Goal: Understand process/instructions: Learn about a topic

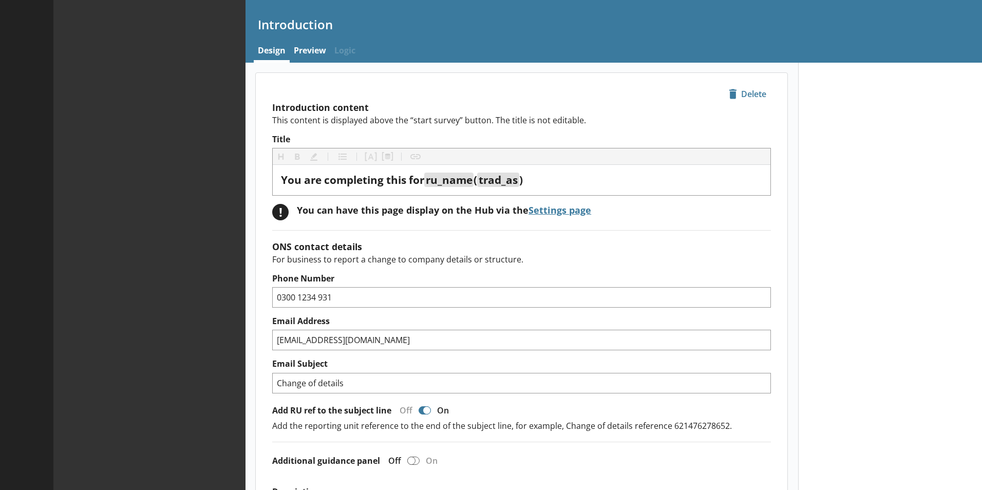
type textarea "x"
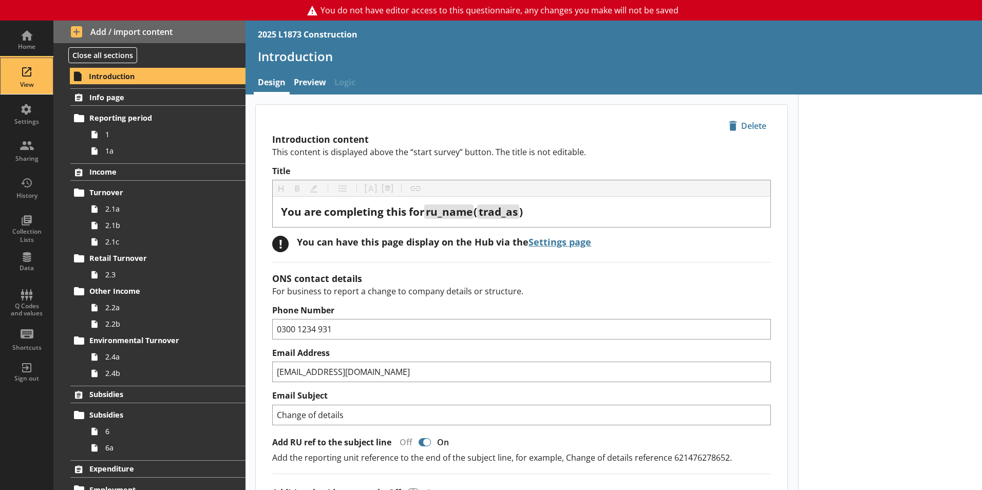
click at [30, 73] on div "View" at bounding box center [27, 76] width 36 height 36
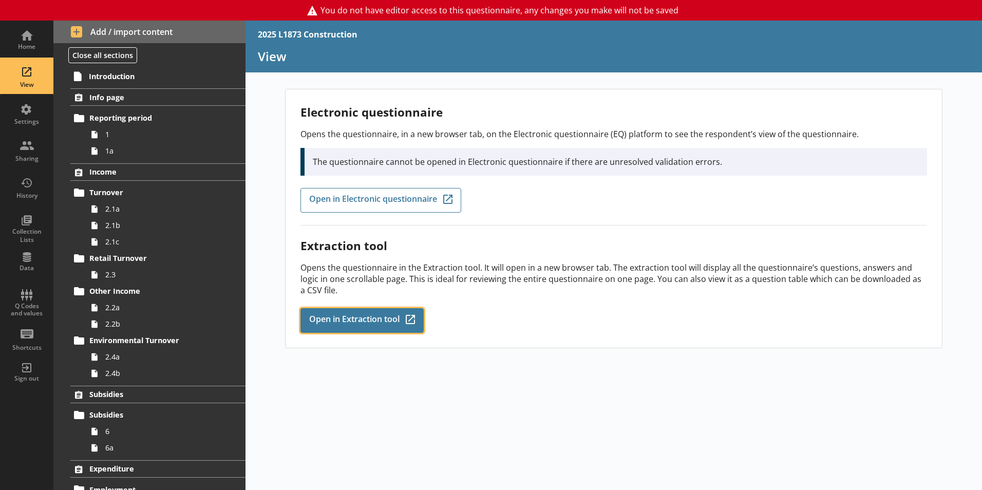
click at [343, 326] on span "Open in Extraction tool" at bounding box center [354, 320] width 90 height 11
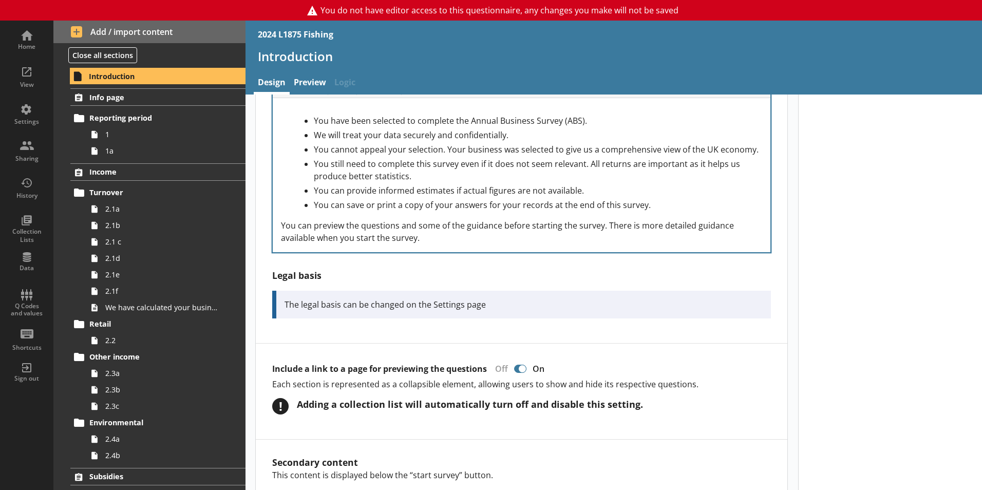
scroll to position [514, 0]
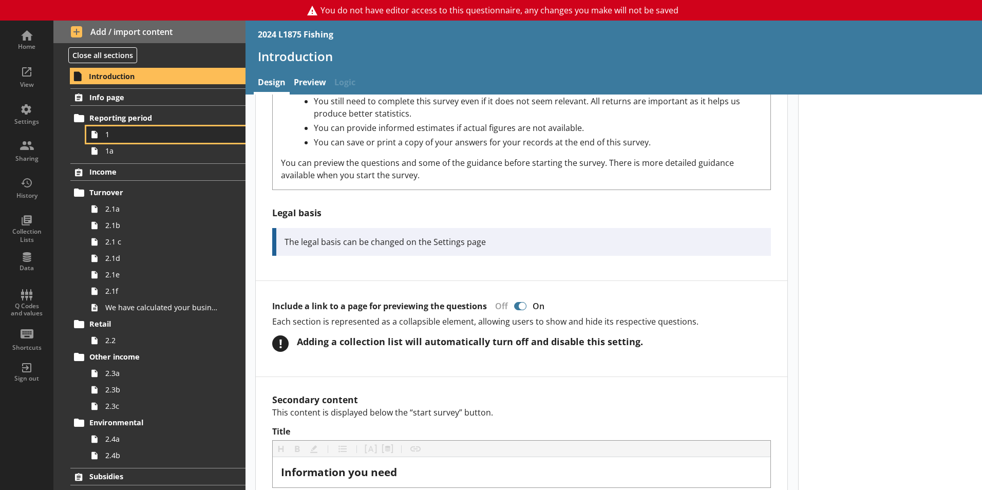
click at [133, 136] on span "1" at bounding box center [162, 134] width 114 height 10
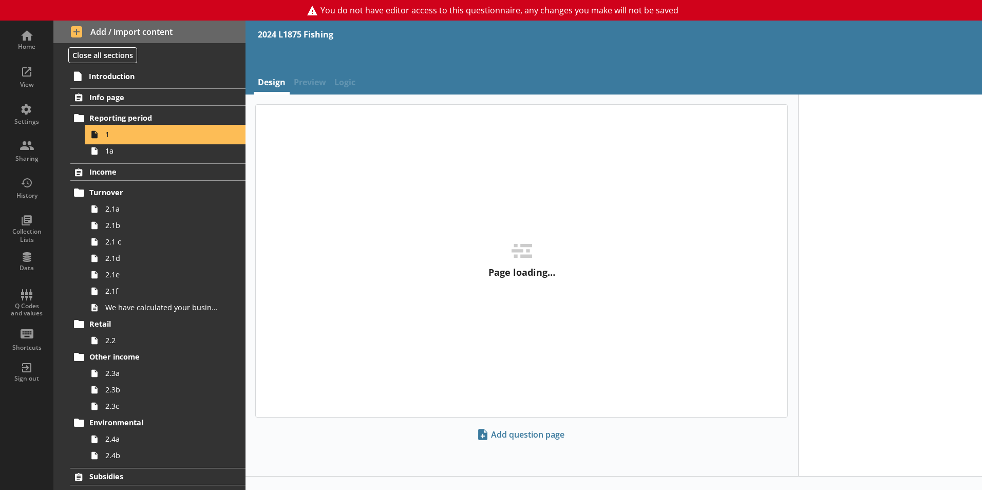
type textarea "x"
